Goal: Information Seeking & Learning: Learn about a topic

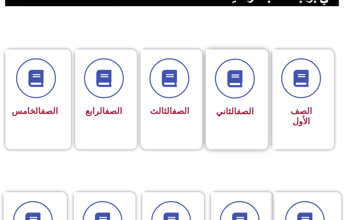
scroll to position [171, 0]
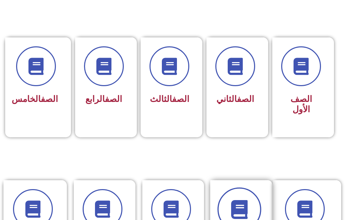
click at [248, 209] on icon at bounding box center [239, 209] width 19 height 19
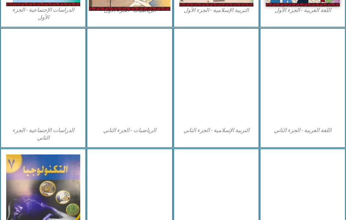
scroll to position [343, 0]
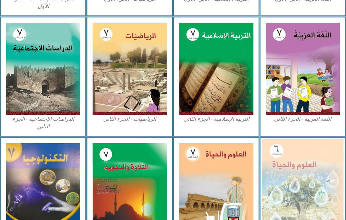
click at [321, 169] on img at bounding box center [303, 187] width 82 height 99
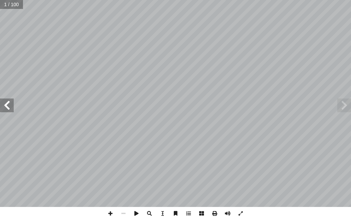
click at [5, 109] on span at bounding box center [7, 105] width 14 height 14
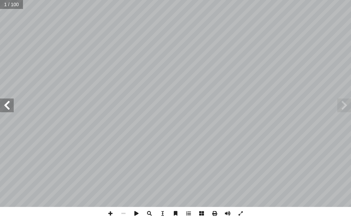
click at [5, 109] on span at bounding box center [7, 105] width 14 height 14
click at [5, 108] on span at bounding box center [7, 105] width 14 height 14
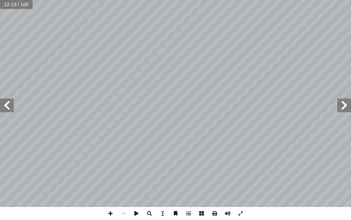
click at [5, 108] on span at bounding box center [7, 105] width 14 height 14
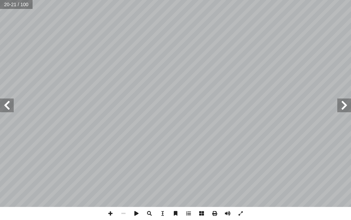
click at [5, 108] on span at bounding box center [7, 105] width 14 height 14
click at [11, 104] on span at bounding box center [7, 105] width 14 height 14
click at [112, 212] on span at bounding box center [110, 213] width 13 height 13
